Goal: Task Accomplishment & Management: Use online tool/utility

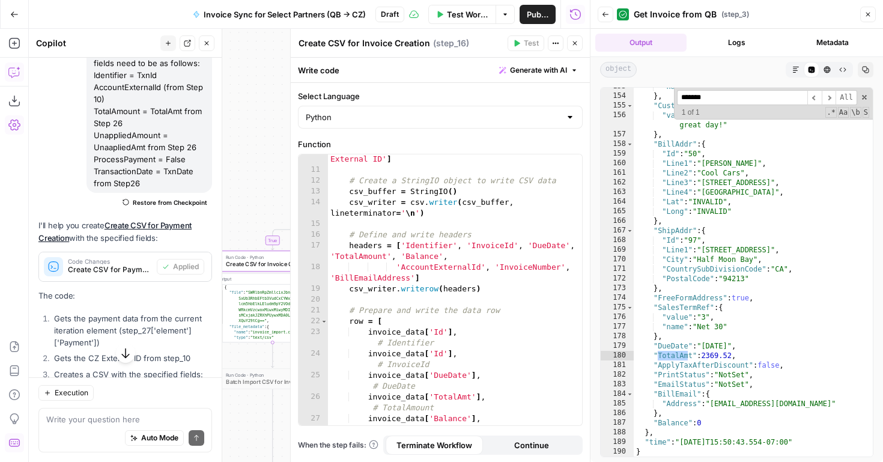
click at [575, 48] on button "Close" at bounding box center [575, 43] width 16 height 16
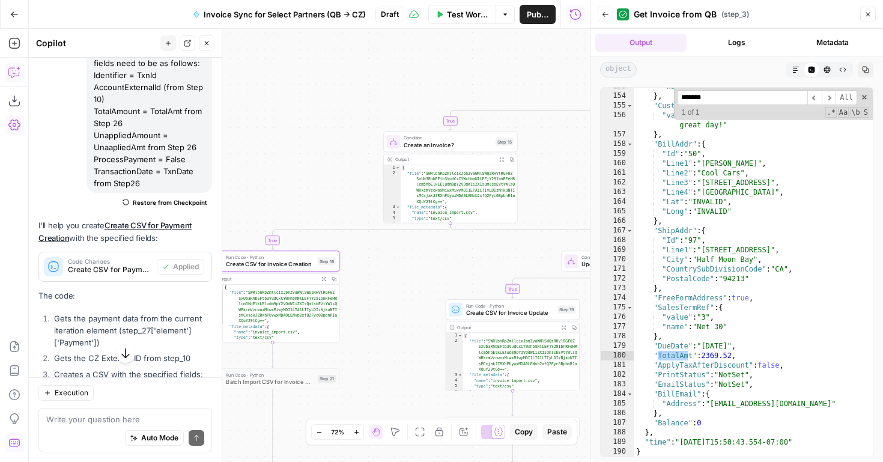
click at [868, 17] on icon "button" at bounding box center [867, 14] width 7 height 7
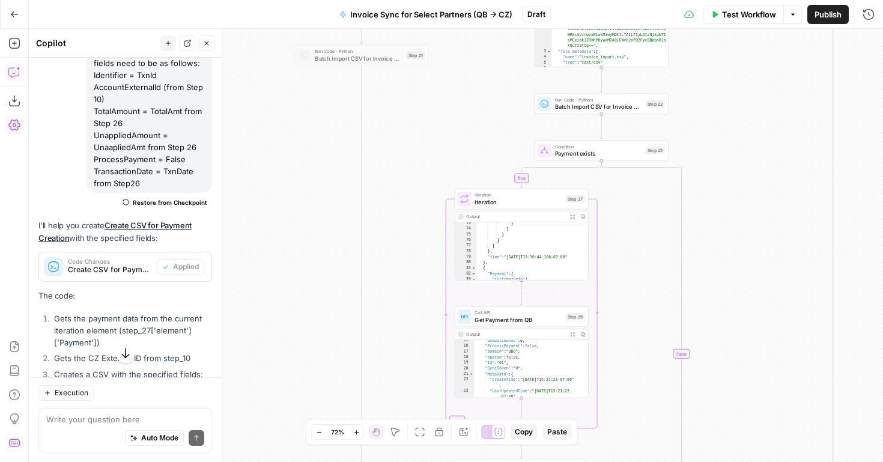
scroll to position [106, 0]
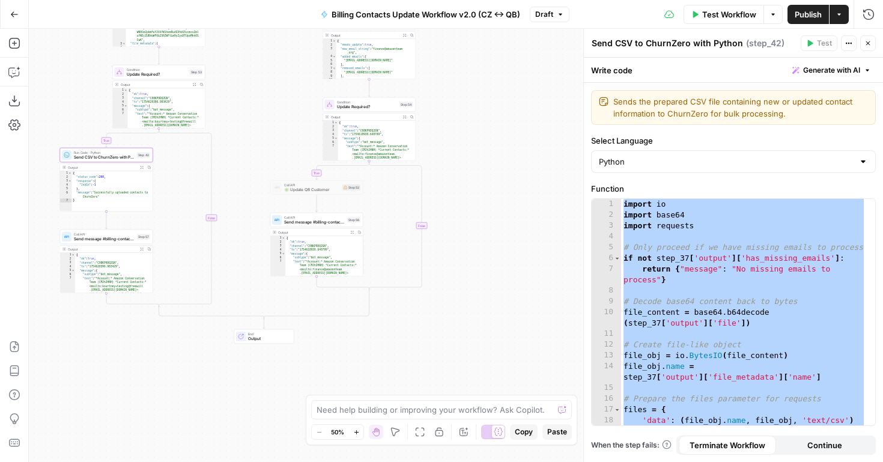
click at [865, 44] on icon "button" at bounding box center [867, 43] width 7 height 7
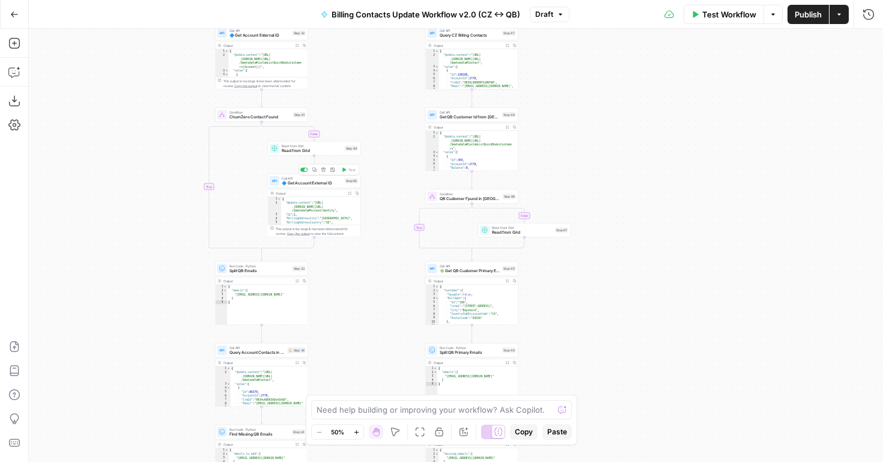
click at [288, 184] on span "🔷 Get Account External ID" at bounding box center [312, 183] width 61 height 6
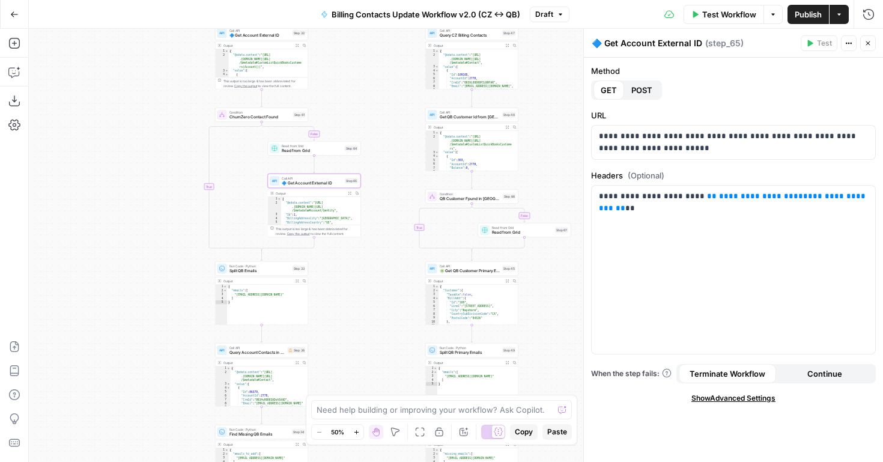
click at [868, 43] on icon "button" at bounding box center [868, 43] width 4 height 4
